Goal: Information Seeking & Learning: Learn about a topic

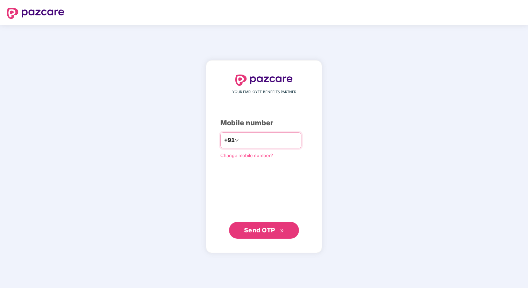
click at [246, 141] on input "number" at bounding box center [268, 140] width 57 height 11
type input "**********"
click at [253, 222] on div "**********" at bounding box center [263, 156] width 87 height 164
click at [253, 223] on button "Send OTP" at bounding box center [264, 229] width 70 height 17
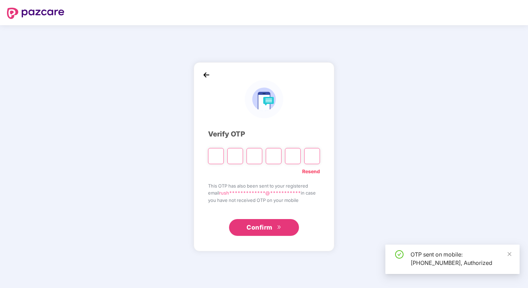
click at [215, 151] on input "Please enter verification code. Digit 1" at bounding box center [216, 156] width 16 height 16
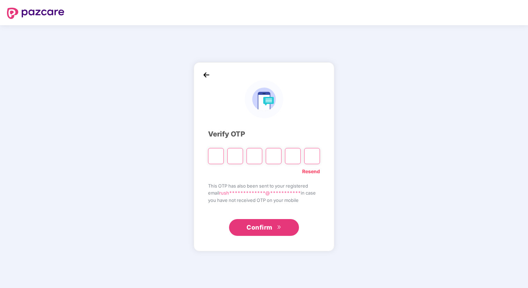
type input "*"
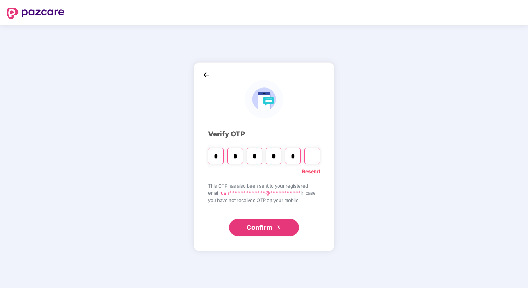
type input "*"
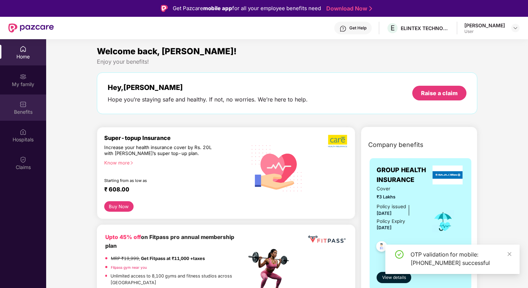
click at [25, 109] on div "Benefits" at bounding box center [23, 111] width 46 height 7
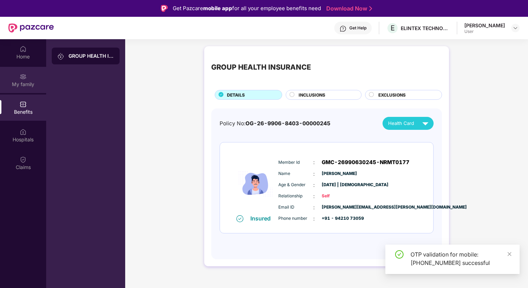
click at [23, 85] on div "My family" at bounding box center [23, 84] width 46 height 7
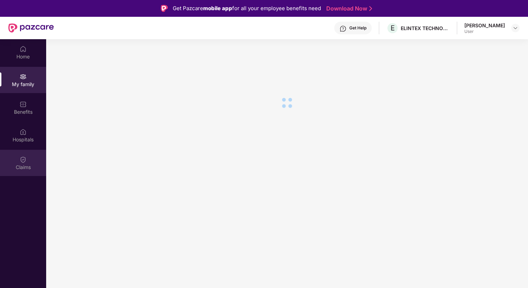
click at [17, 159] on div "Claims" at bounding box center [23, 163] width 46 height 26
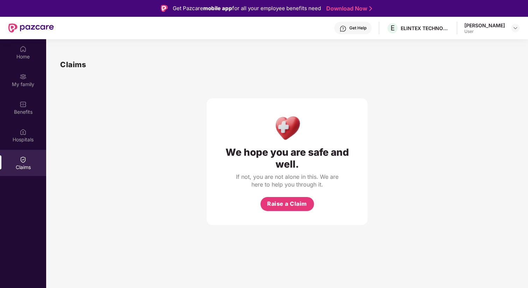
click at [489, 19] on div "Get Help E ELINTEX TECHNOLOGIES PRIVATE LIMITED [PERSON_NAME] User" at bounding box center [287, 28] width 466 height 22
click at [508, 28] on div "[PERSON_NAME] User" at bounding box center [491, 28] width 55 height 12
click at [515, 27] on img at bounding box center [515, 28] width 6 height 6
click at [275, 76] on div "We hope you are safe and well. If not, you are not alone in this. We are here t…" at bounding box center [287, 147] width 161 height 155
click at [11, 76] on div "My family" at bounding box center [23, 80] width 46 height 26
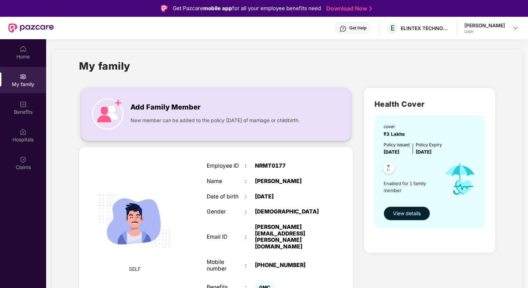
scroll to position [39, 0]
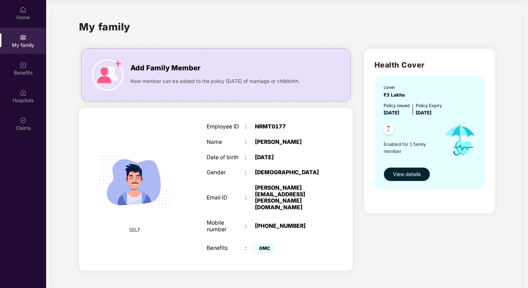
click at [267, 243] on span "GMC" at bounding box center [265, 248] width 20 height 10
click at [280, 241] on div "GMC" at bounding box center [288, 248] width 67 height 14
click at [402, 175] on span "View details" at bounding box center [407, 174] width 28 height 8
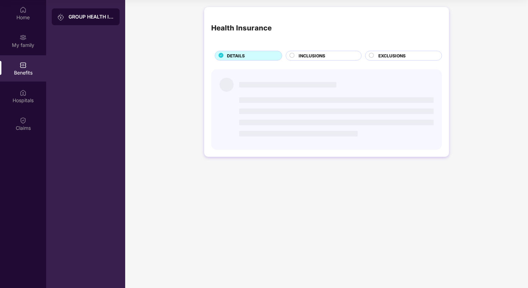
scroll to position [0, 0]
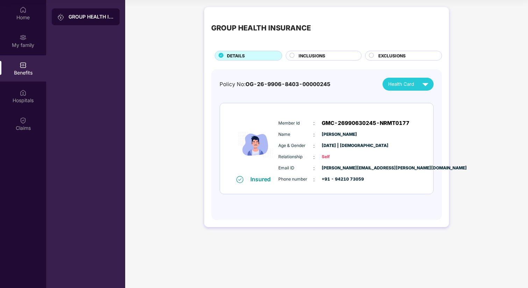
click at [320, 54] on span "INCLUSIONS" at bounding box center [312, 55] width 27 height 7
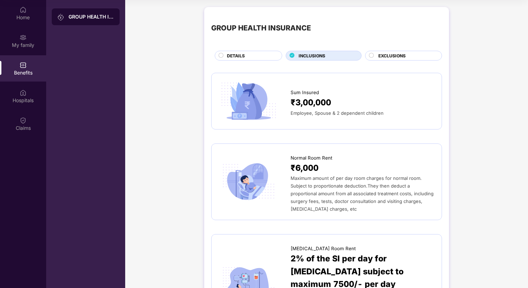
click at [388, 58] on span "EXCLUSIONS" at bounding box center [391, 55] width 27 height 7
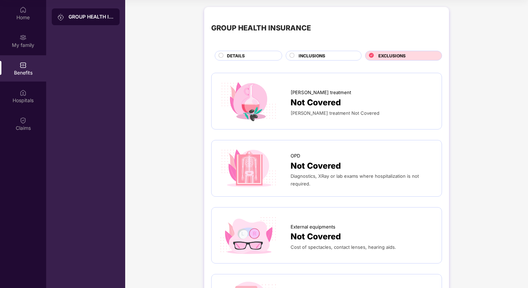
click at [262, 58] on div "DETAILS" at bounding box center [250, 56] width 55 height 8
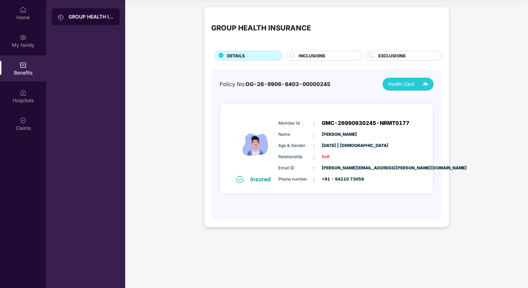
click at [422, 84] on img at bounding box center [425, 84] width 12 height 12
click at [320, 87] on span "OG-26-9906-8403-00000245" at bounding box center [287, 84] width 85 height 7
click at [23, 44] on div "My family" at bounding box center [23, 45] width 46 height 7
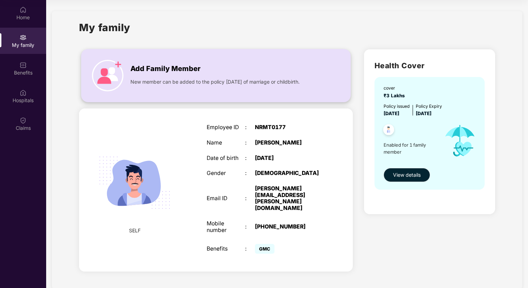
click at [130, 75] on div "Add Family Member New member can be added to the policy [DATE] of marriage or c…" at bounding box center [215, 75] width 269 height 38
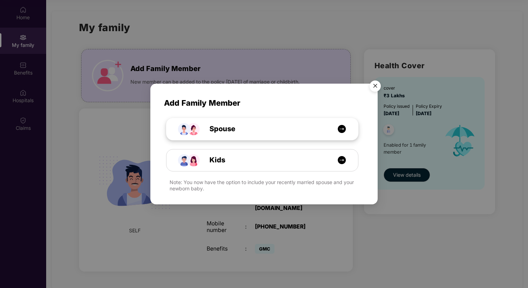
click at [305, 136] on div "Spouse" at bounding box center [262, 129] width 192 height 22
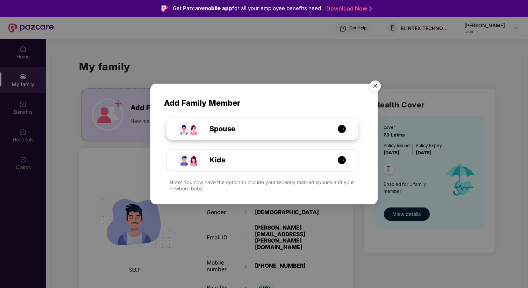
select select "****"
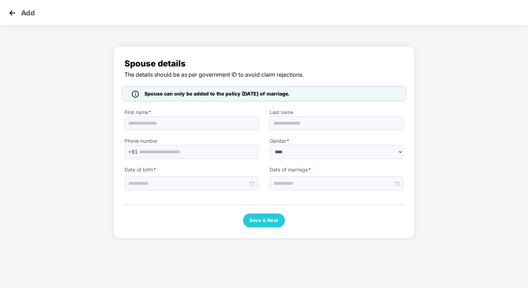
click at [13, 16] on img at bounding box center [12, 13] width 10 height 10
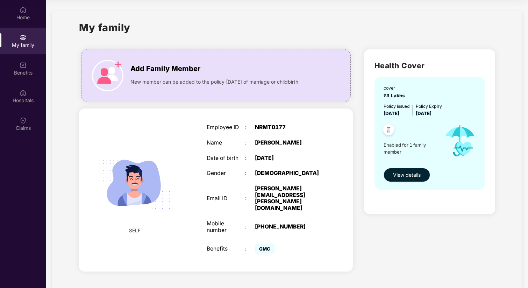
scroll to position [1, 0]
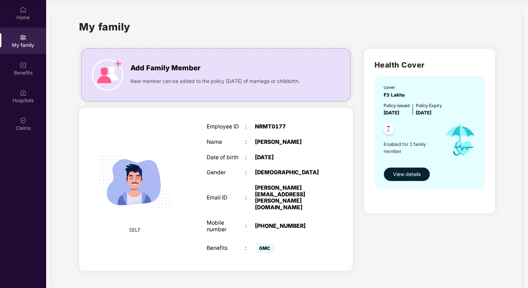
click at [33, 110] on div "Home My family Benefits Hospitals Claims" at bounding box center [23, 69] width 46 height 138
click at [24, 126] on div "Claims" at bounding box center [23, 127] width 46 height 7
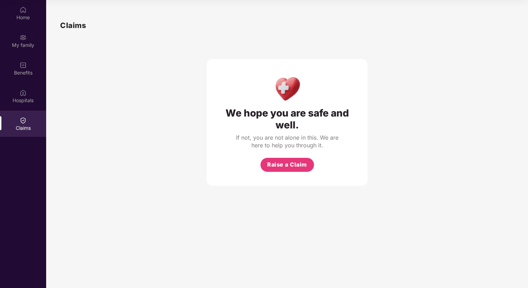
click at [23, 116] on div at bounding box center [23, 119] width 7 height 7
click at [23, 96] on div "Hospitals" at bounding box center [23, 96] width 46 height 26
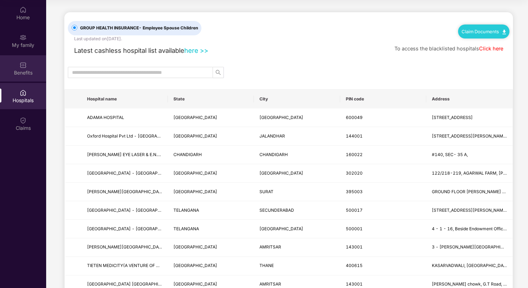
click at [28, 60] on div "Benefits" at bounding box center [23, 68] width 46 height 26
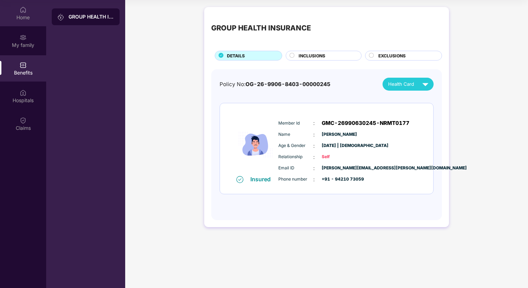
click at [20, 17] on div "Home" at bounding box center [23, 17] width 46 height 7
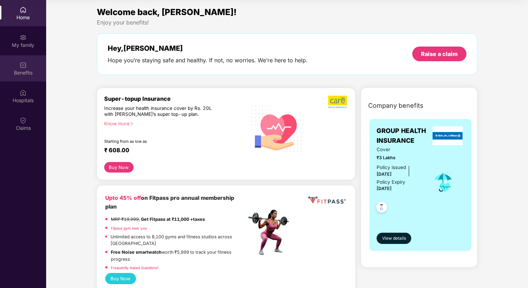
click at [9, 69] on div "Benefits" at bounding box center [23, 68] width 46 height 26
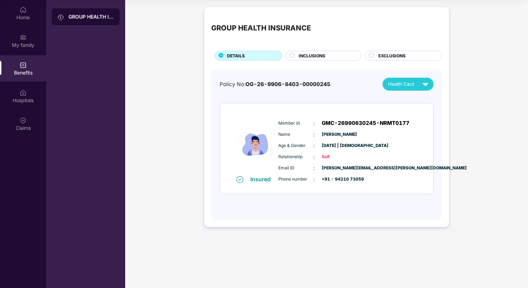
click at [418, 56] on div "EXCLUSIONS" at bounding box center [406, 56] width 63 height 8
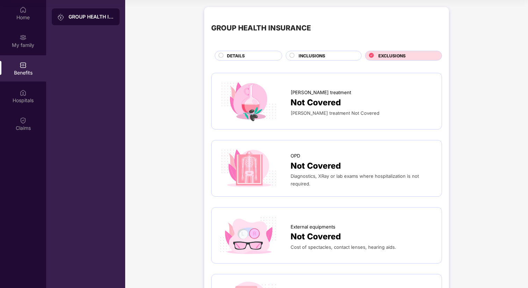
click at [315, 54] on span "INCLUSIONS" at bounding box center [312, 55] width 27 height 7
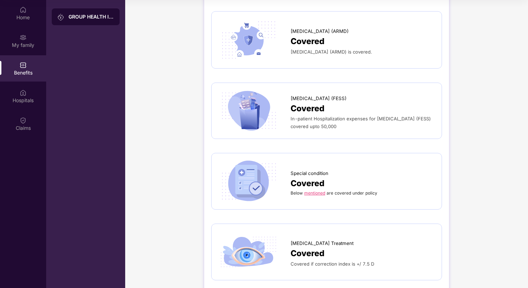
scroll to position [1063, 0]
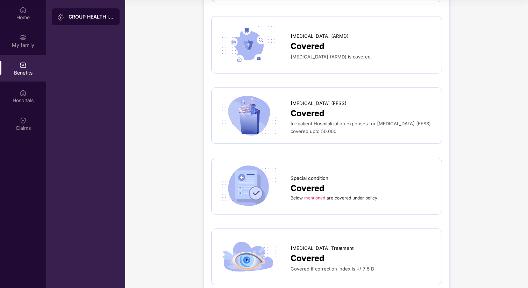
click at [310, 195] on link "mentioned" at bounding box center [314, 197] width 21 height 5
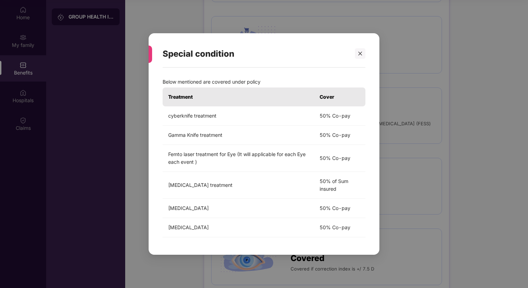
click at [447, 120] on div "Special condition Below mentioned are covered under policy Treatment Cover cybe…" at bounding box center [264, 144] width 528 height 288
click at [358, 55] on icon "close" at bounding box center [360, 53] width 5 height 5
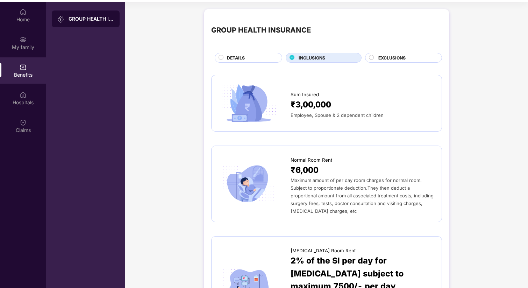
scroll to position [0, 0]
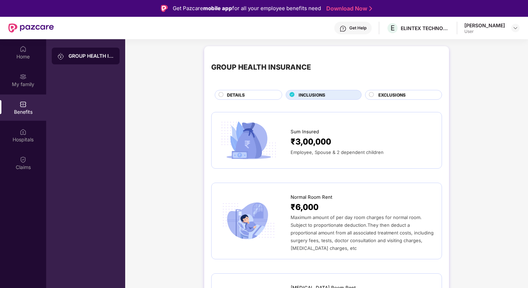
click at [74, 54] on div "GROUP HEALTH INSURANCE" at bounding box center [91, 55] width 45 height 7
click at [27, 78] on div "My family" at bounding box center [23, 80] width 46 height 26
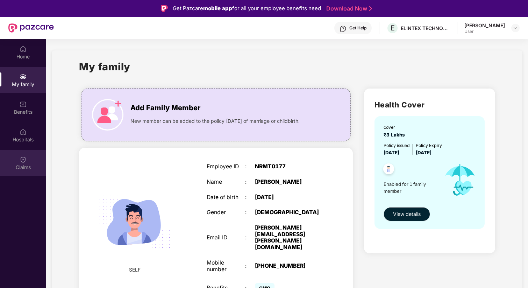
click at [20, 154] on div "Claims" at bounding box center [23, 163] width 46 height 26
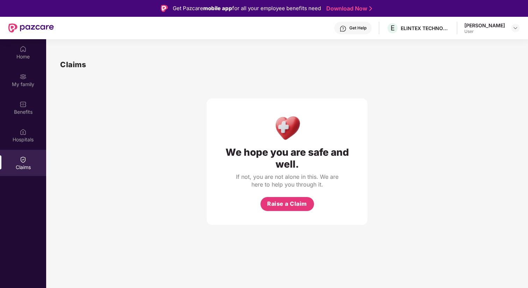
click at [354, 31] on div "Get Help" at bounding box center [352, 28] width 37 height 13
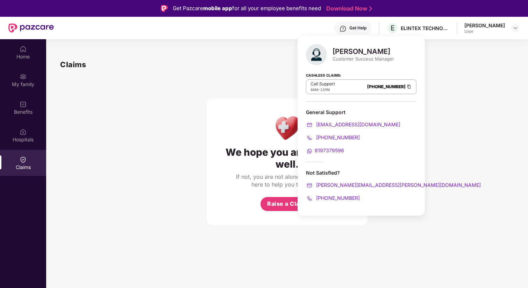
click at [429, 61] on div "Claims" at bounding box center [287, 65] width 454 height 12
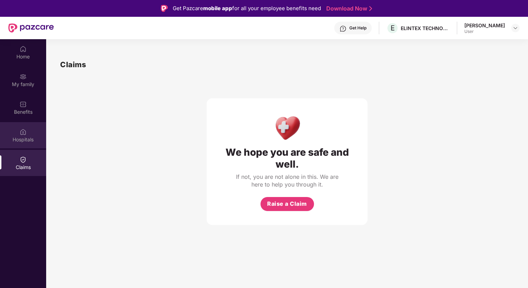
click at [22, 129] on img at bounding box center [23, 131] width 7 height 7
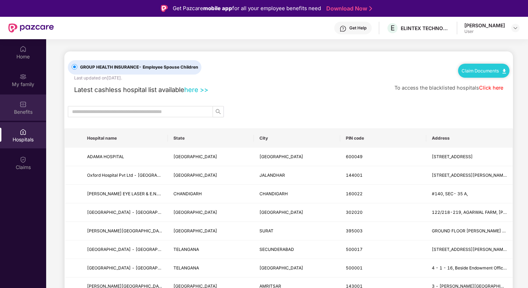
click at [26, 100] on div at bounding box center [23, 103] width 7 height 7
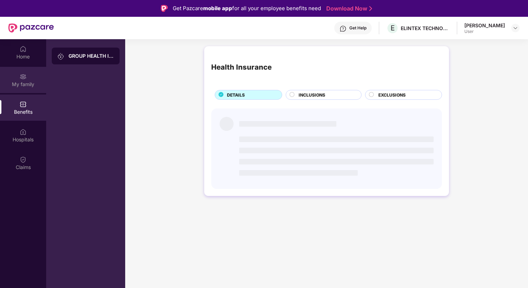
click at [30, 82] on div "My family" at bounding box center [23, 84] width 46 height 7
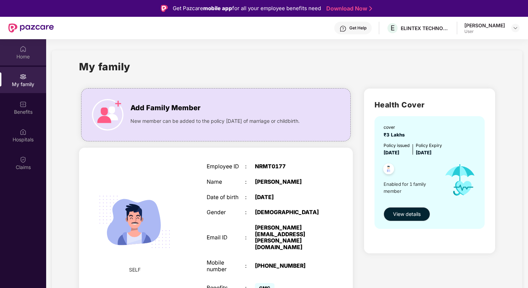
click at [30, 56] on div "Home" at bounding box center [23, 56] width 46 height 7
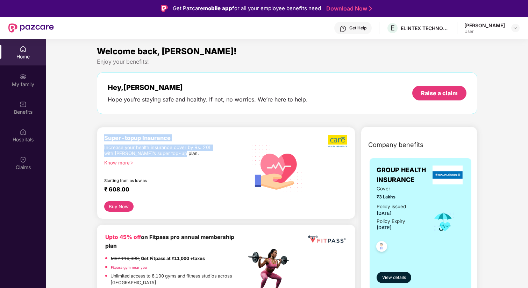
drag, startPoint x: 103, startPoint y: 136, endPoint x: 191, endPoint y: 150, distance: 89.1
click at [191, 150] on div "Super-topup Insurance Increase your health insurance cover by Rs. 20L with [PER…" at bounding box center [226, 173] width 258 height 92
drag, startPoint x: 182, startPoint y: 155, endPoint x: 99, endPoint y: 138, distance: 85.6
click at [99, 138] on div "Super-topup Insurance Increase your health insurance cover by Rs. 20L with [PER…" at bounding box center [226, 173] width 258 height 92
click at [187, 156] on div "Increase your health insurance cover by Rs. 20L with [PERSON_NAME]’s super top-…" at bounding box center [160, 150] width 112 height 12
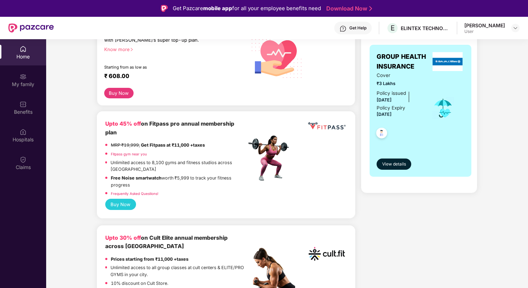
scroll to position [118, 0]
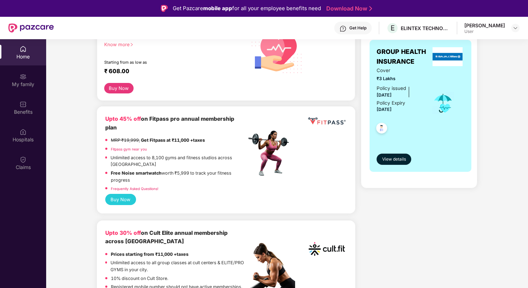
click at [198, 175] on p "Free Noise smartwatch worth ₹5,999 to track your fitness progress" at bounding box center [178, 177] width 135 height 14
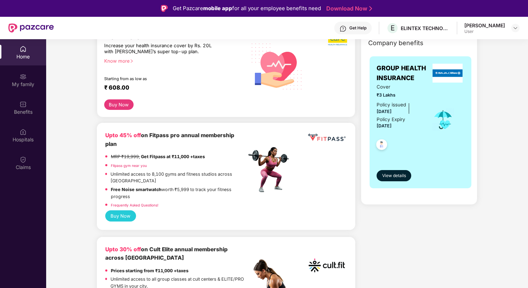
scroll to position [95, 0]
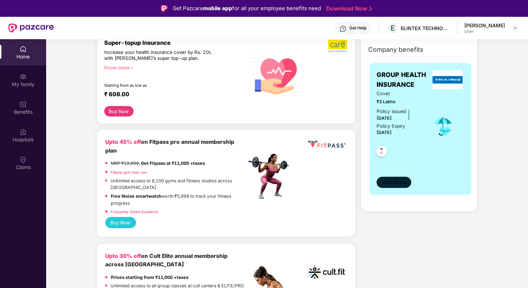
click at [399, 186] on button "View details" at bounding box center [393, 182] width 35 height 11
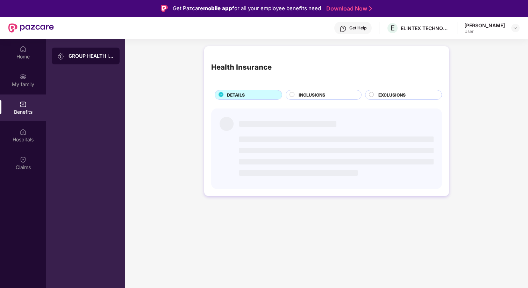
scroll to position [0, 0]
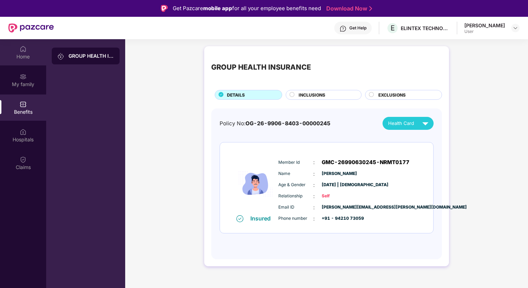
click at [22, 59] on div "Home" at bounding box center [23, 56] width 46 height 7
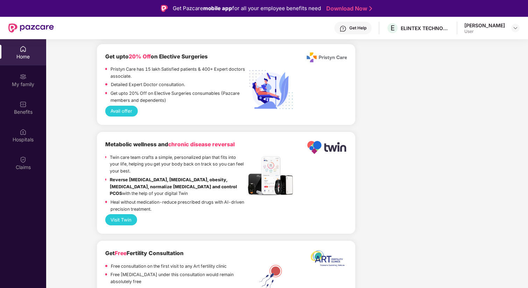
scroll to position [1297, 0]
